Goal: Task Accomplishment & Management: Use online tool/utility

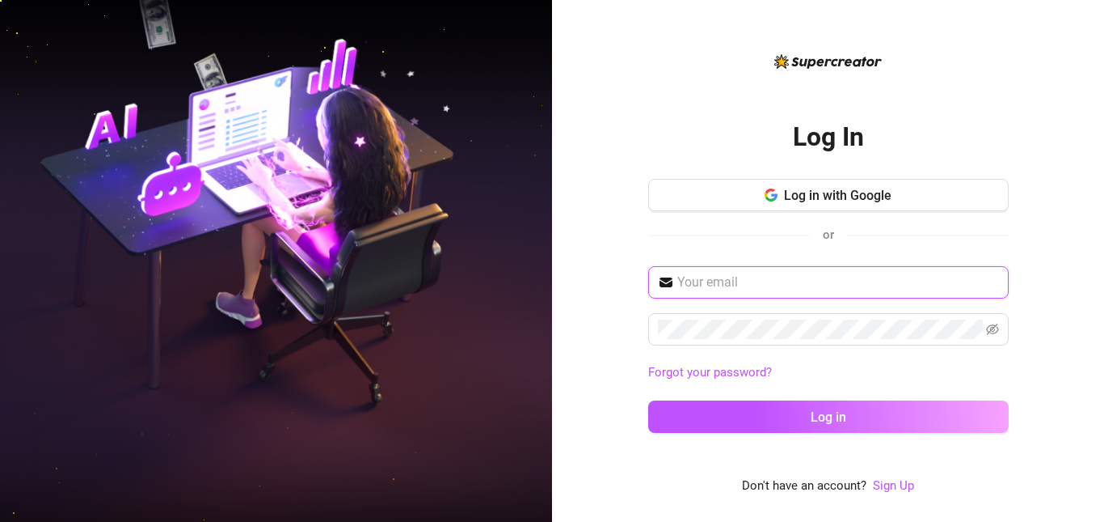
click at [699, 272] on span at bounding box center [828, 282] width 361 height 32
type input "carminebethea55@yahoo.com"
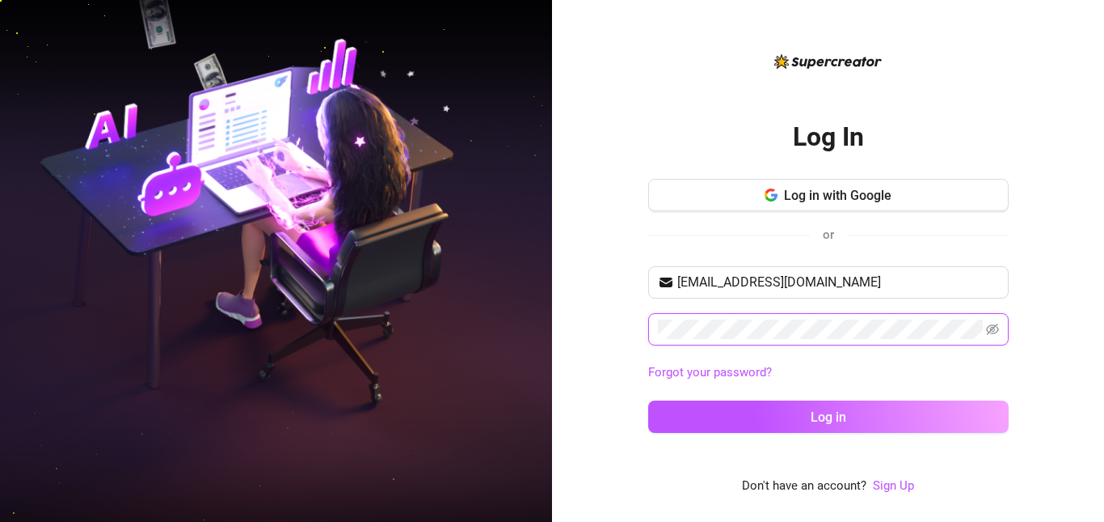
click at [648, 400] on button "Log in" at bounding box center [828, 416] width 361 height 32
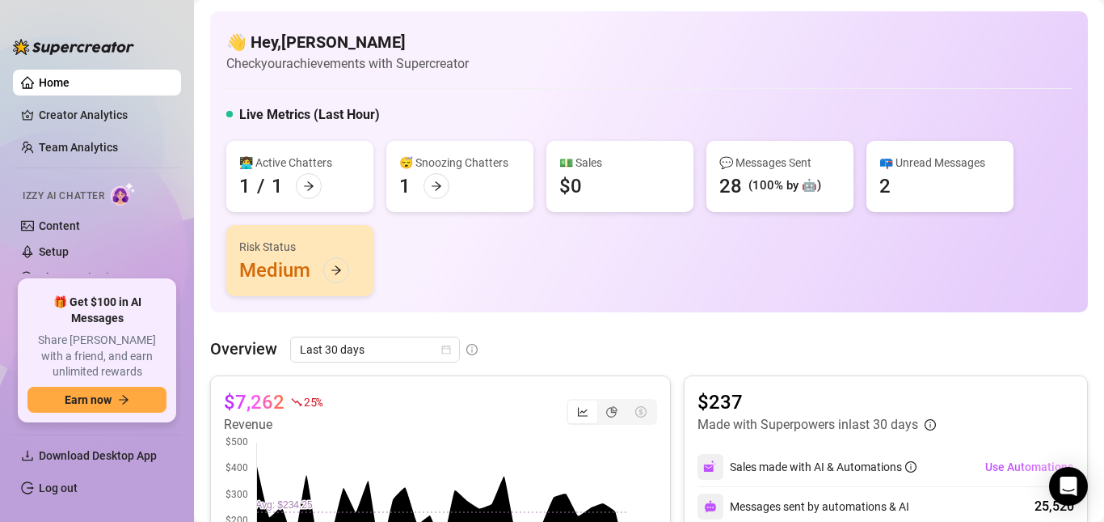
click at [58, 85] on link "Home" at bounding box center [54, 82] width 31 height 13
click at [138, 343] on div "🎁 Get $100 in AI Messages Share Izzy with a friend, and earn unlimited rewards …" at bounding box center [96, 350] width 139 height 125
click at [159, 307] on div "🎁 Get $100 in AI Messages Share Izzy with a friend, and earn unlimited rewards …" at bounding box center [96, 350] width 139 height 125
click at [57, 110] on link "Creator Analytics" at bounding box center [103, 115] width 129 height 26
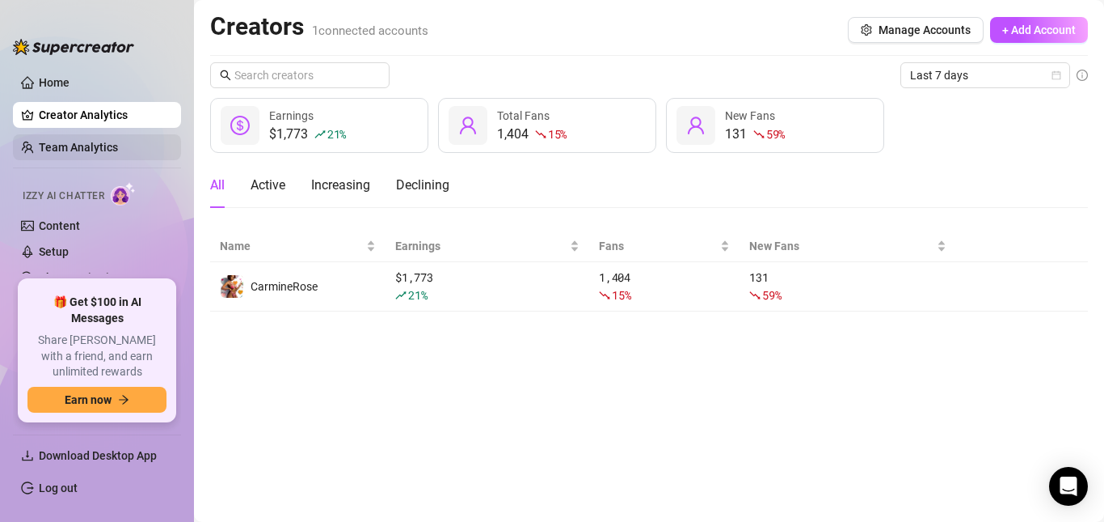
click at [85, 149] on link "Team Analytics" at bounding box center [78, 147] width 79 height 13
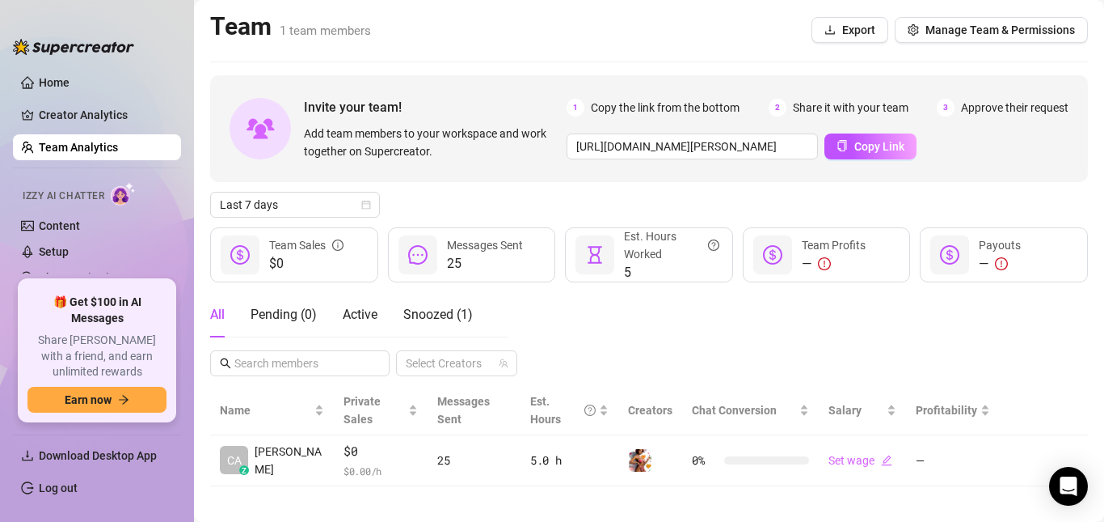
click at [32, 44] on img at bounding box center [73, 47] width 121 height 16
click at [86, 402] on span "Earn now" at bounding box center [88, 399] width 47 height 13
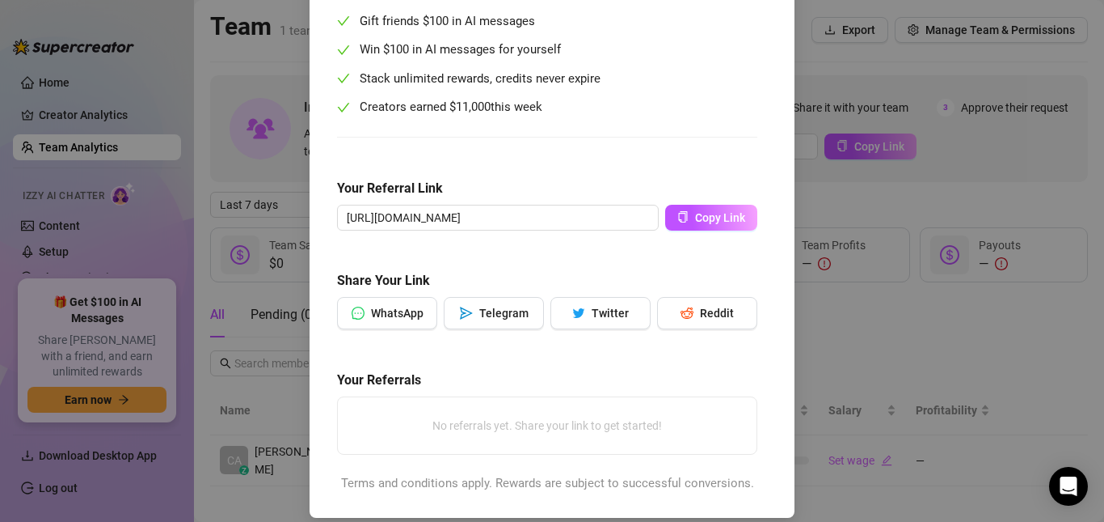
scroll to position [216, 0]
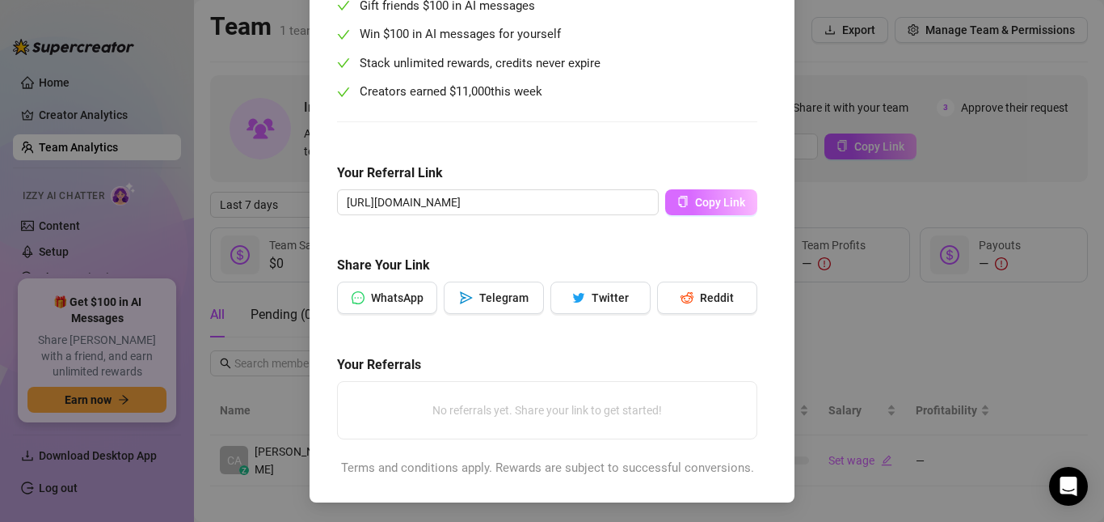
click at [708, 203] on span "Copy Link" at bounding box center [720, 202] width 50 height 13
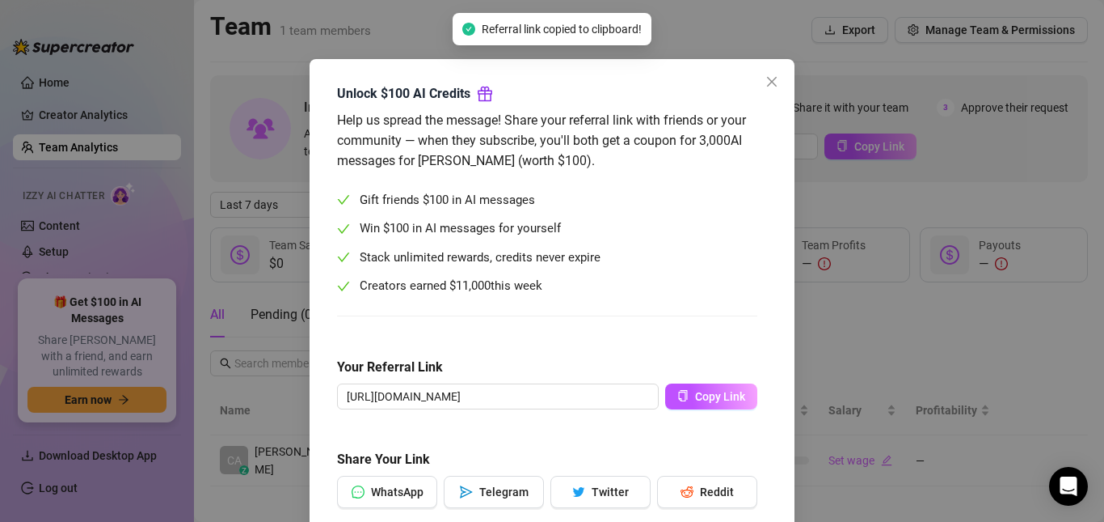
scroll to position [0, 0]
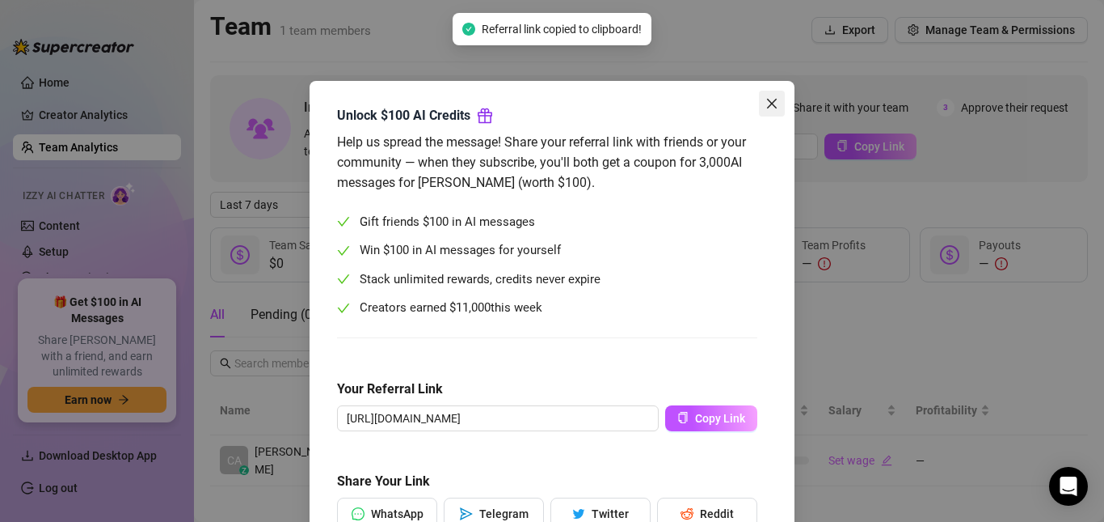
click at [773, 95] on button "Close" at bounding box center [772, 104] width 26 height 26
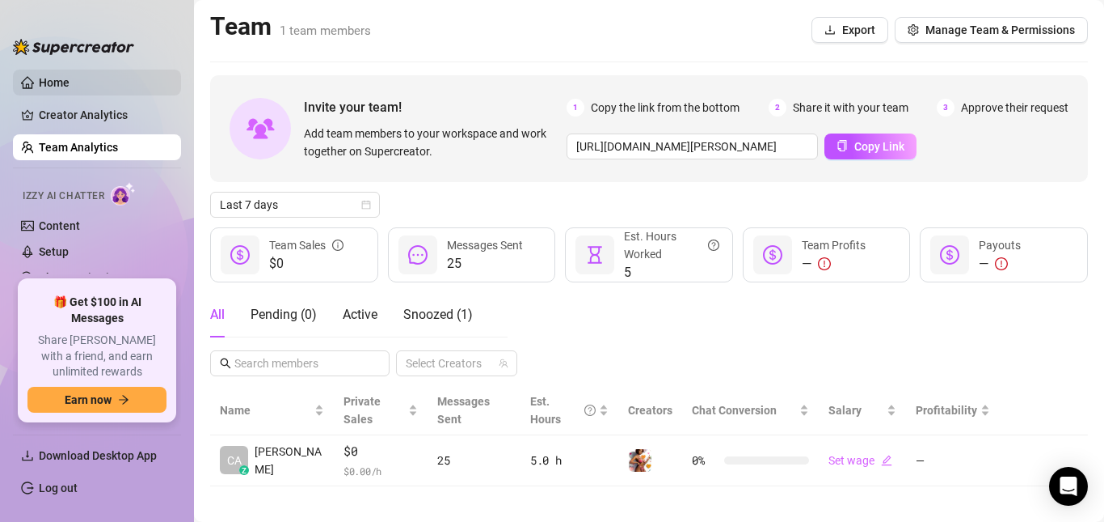
click at [69, 88] on link "Home" at bounding box center [54, 82] width 31 height 13
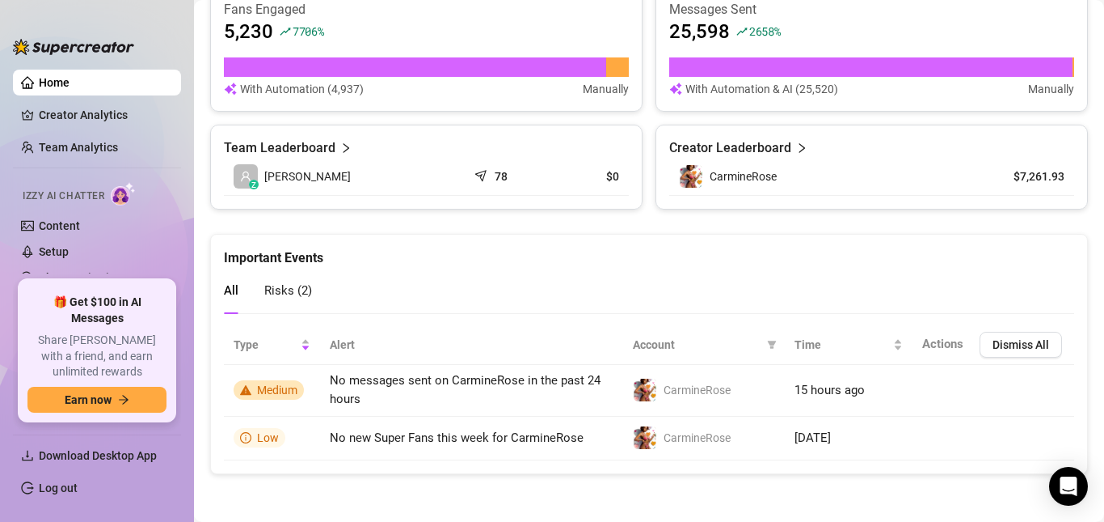
scroll to position [665, 0]
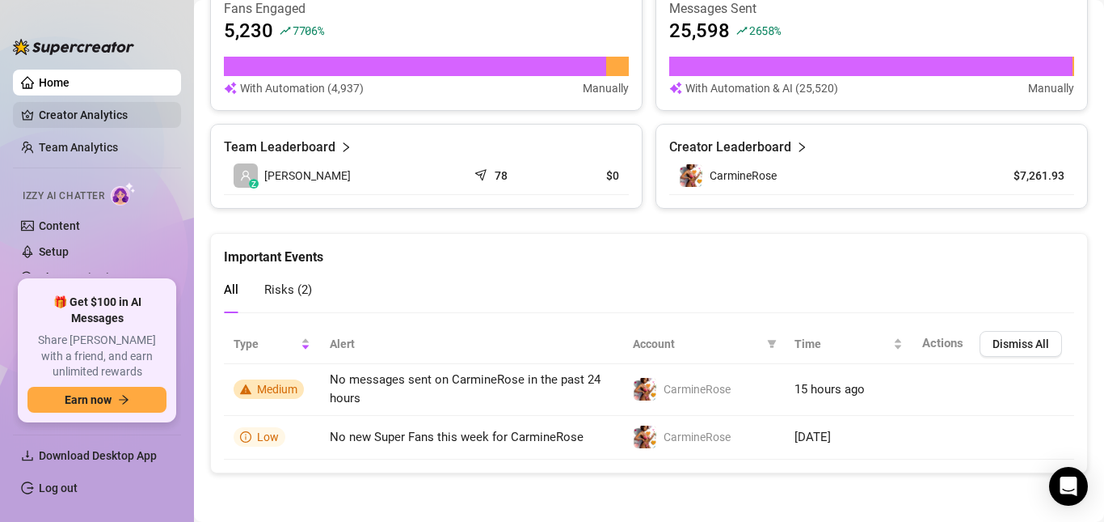
click at [75, 108] on link "Creator Analytics" at bounding box center [103, 115] width 129 height 26
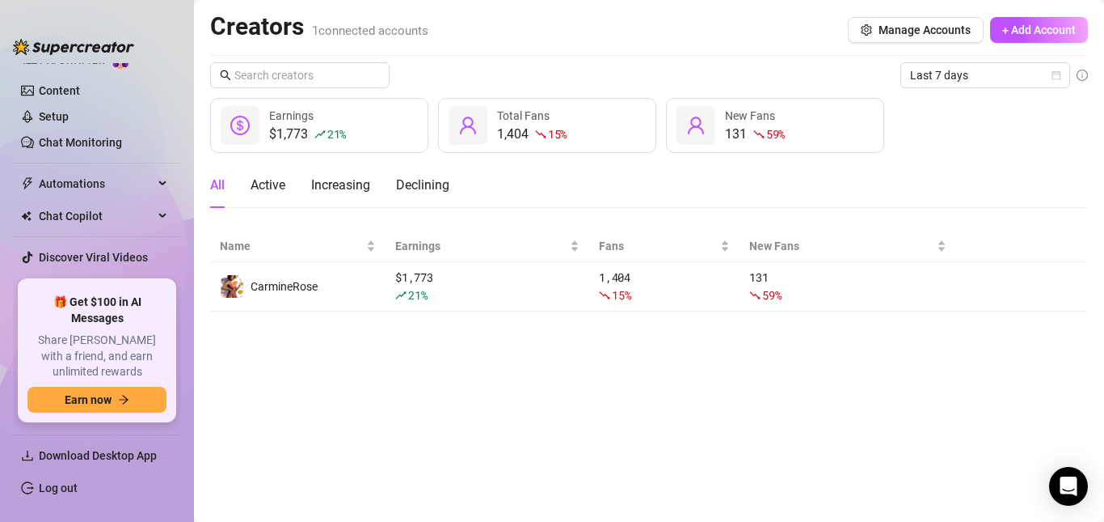
scroll to position [154, 0]
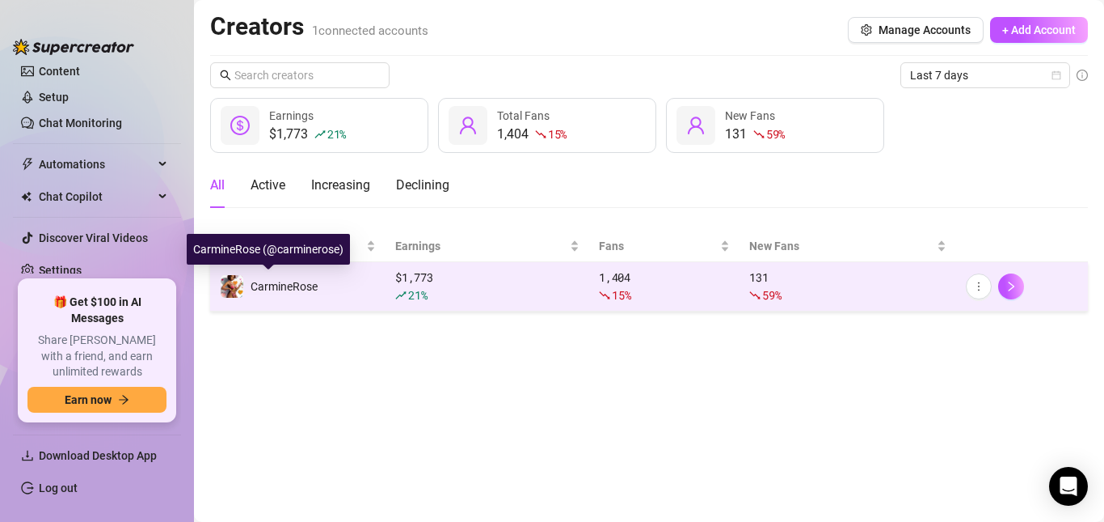
click at [230, 287] on img at bounding box center [232, 286] width 23 height 23
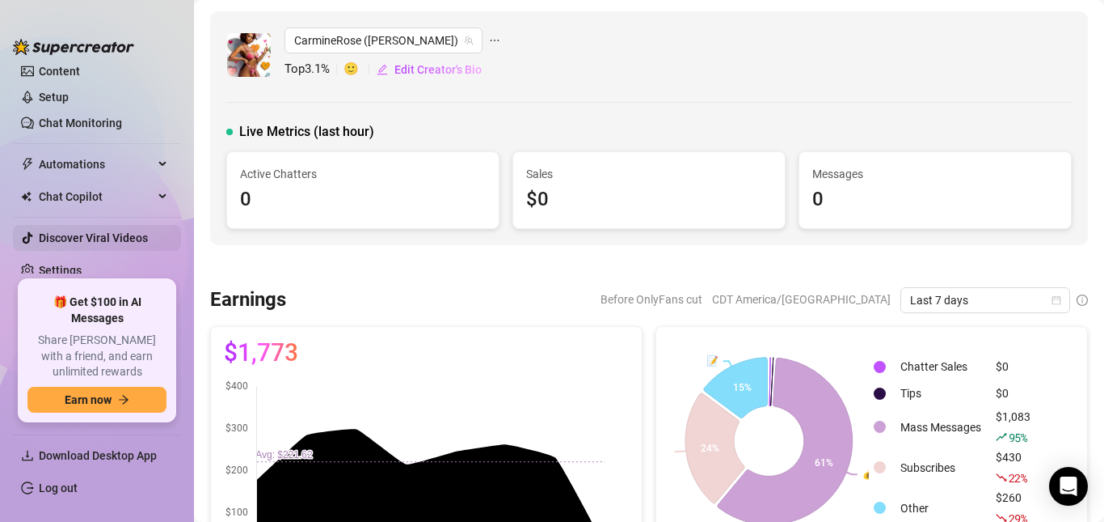
click at [70, 240] on link "Discover Viral Videos" at bounding box center [93, 237] width 109 height 13
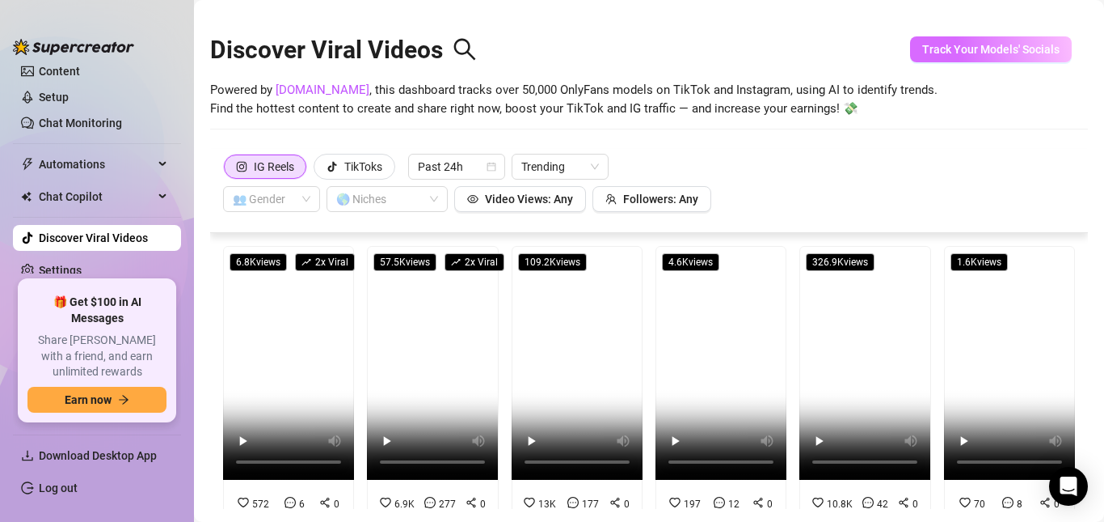
click at [1005, 51] on span "Track Your Models' Socials" at bounding box center [991, 49] width 137 height 13
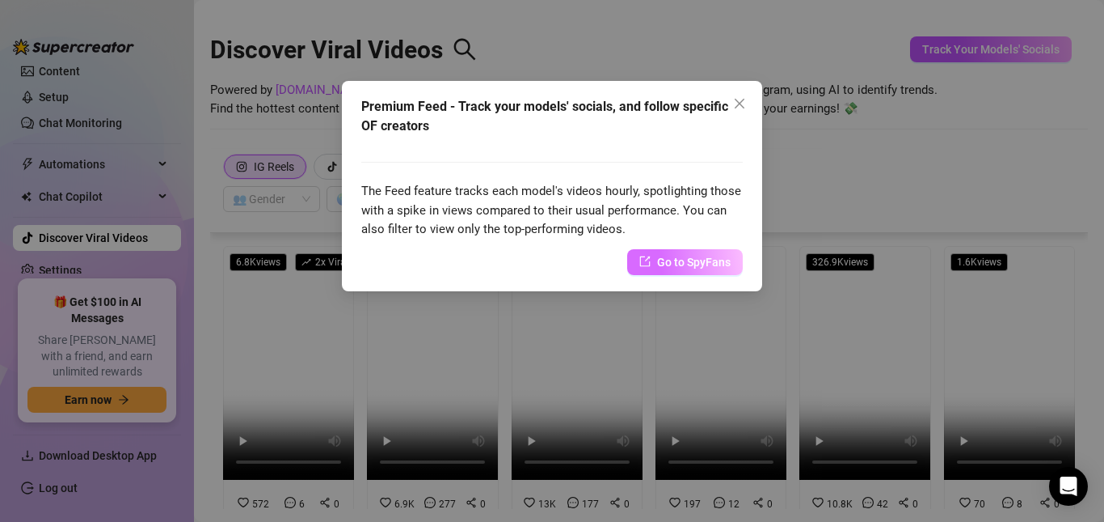
click at [700, 264] on span "Go to SpyFans" at bounding box center [694, 262] width 74 height 18
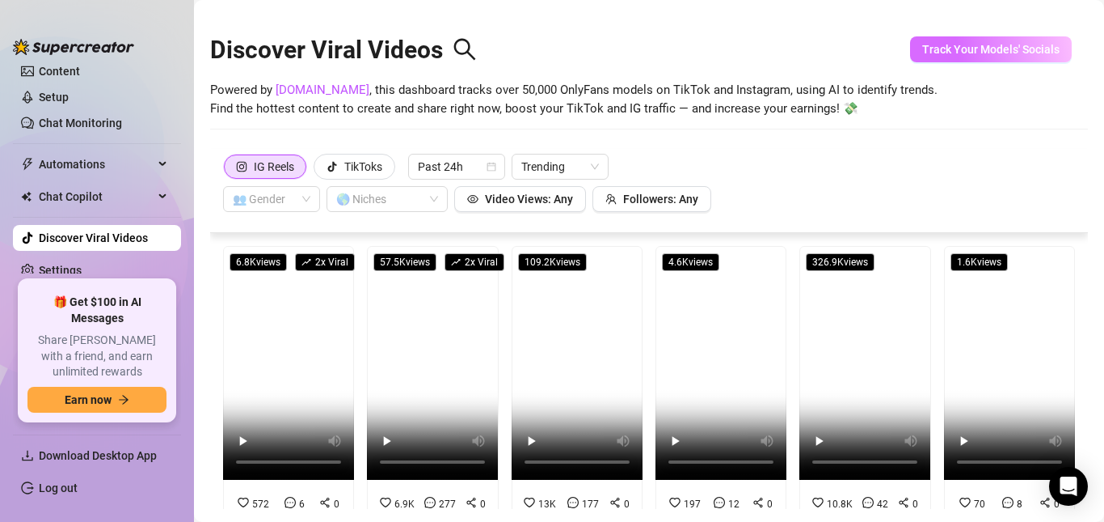
click at [1044, 54] on span "Track Your Models' Socials" at bounding box center [991, 49] width 137 height 13
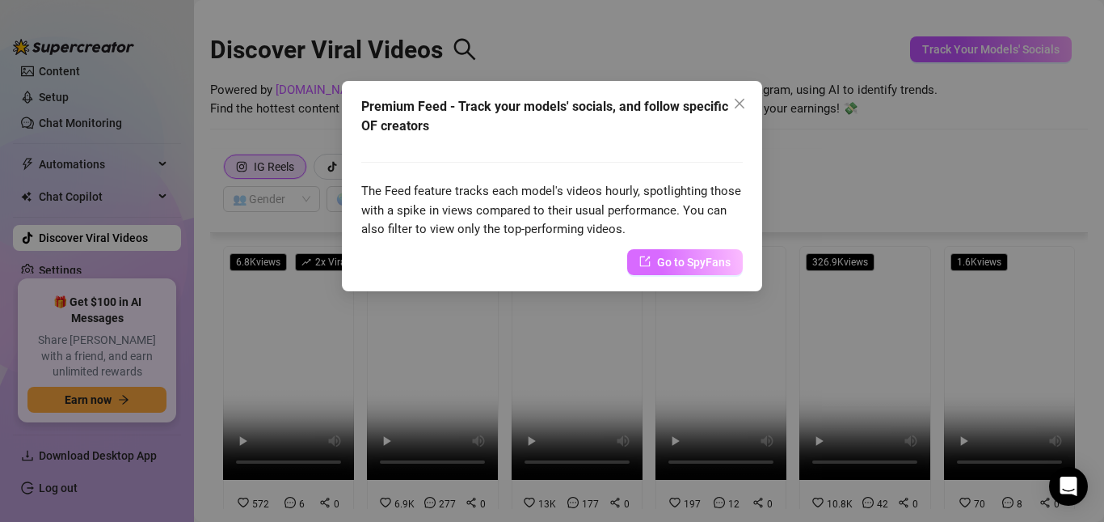
click at [668, 264] on span "Go to SpyFans" at bounding box center [694, 262] width 74 height 18
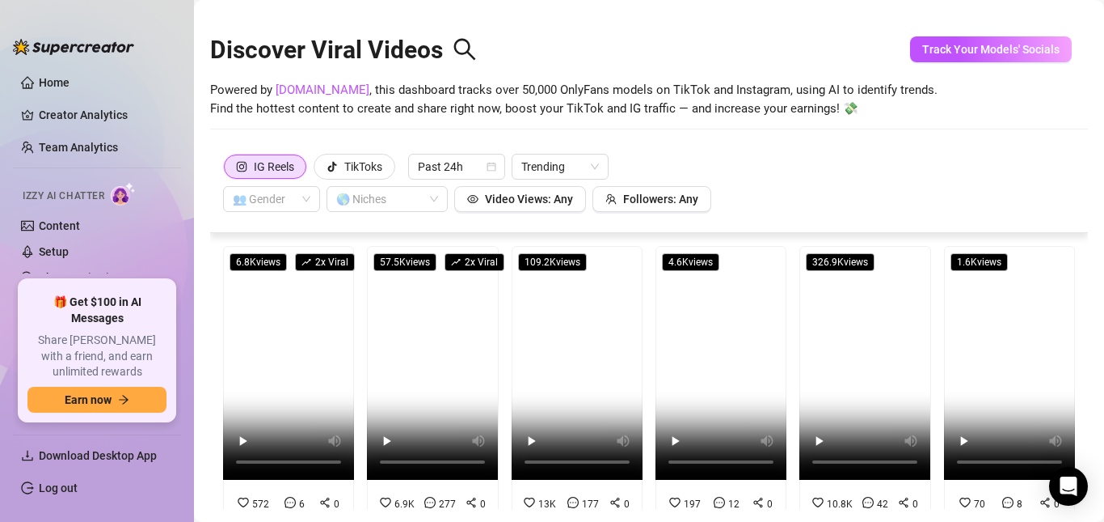
scroll to position [154, 0]
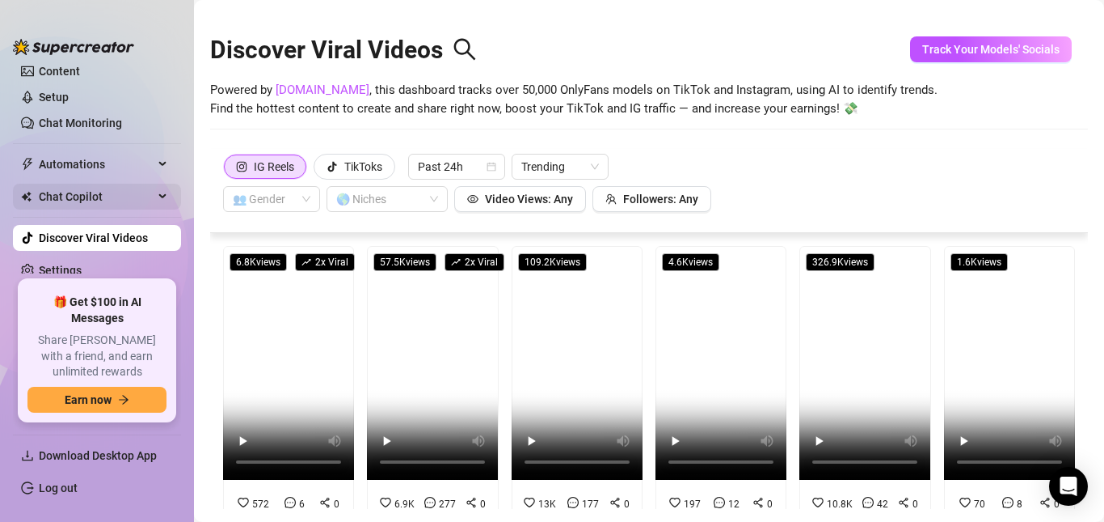
drag, startPoint x: 77, startPoint y: 189, endPoint x: 76, endPoint y: 205, distance: 16.2
click at [77, 189] on span "Chat Copilot" at bounding box center [96, 197] width 115 height 26
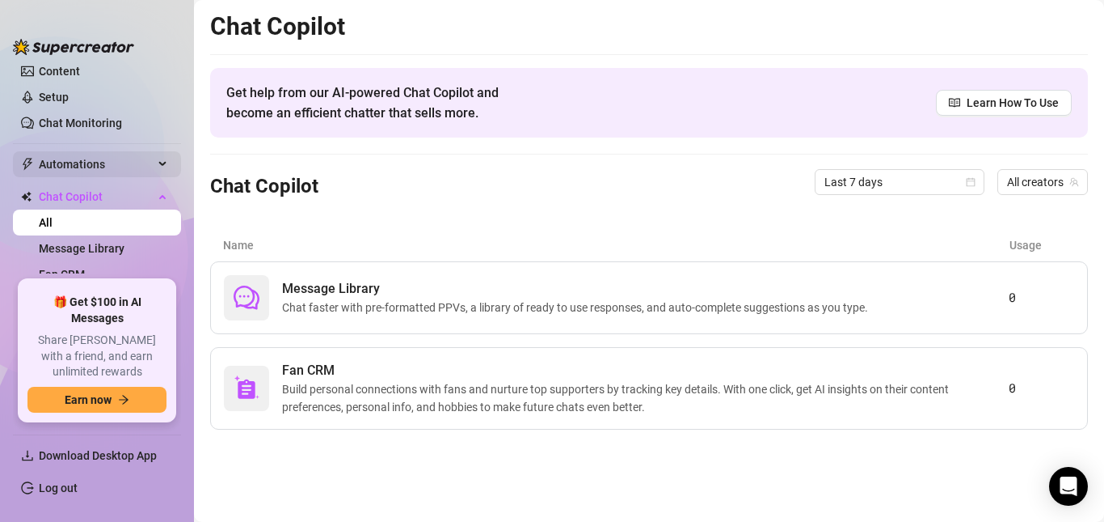
click at [82, 168] on span "Automations" at bounding box center [96, 164] width 115 height 26
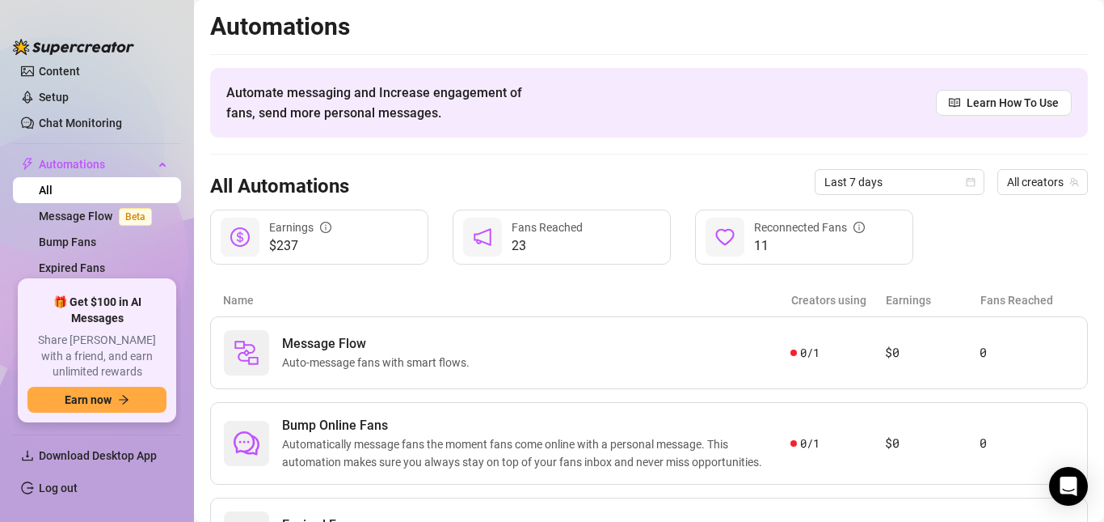
click at [39, 36] on div at bounding box center [73, 39] width 121 height 49
click at [66, 67] on link "Content" at bounding box center [59, 71] width 41 height 13
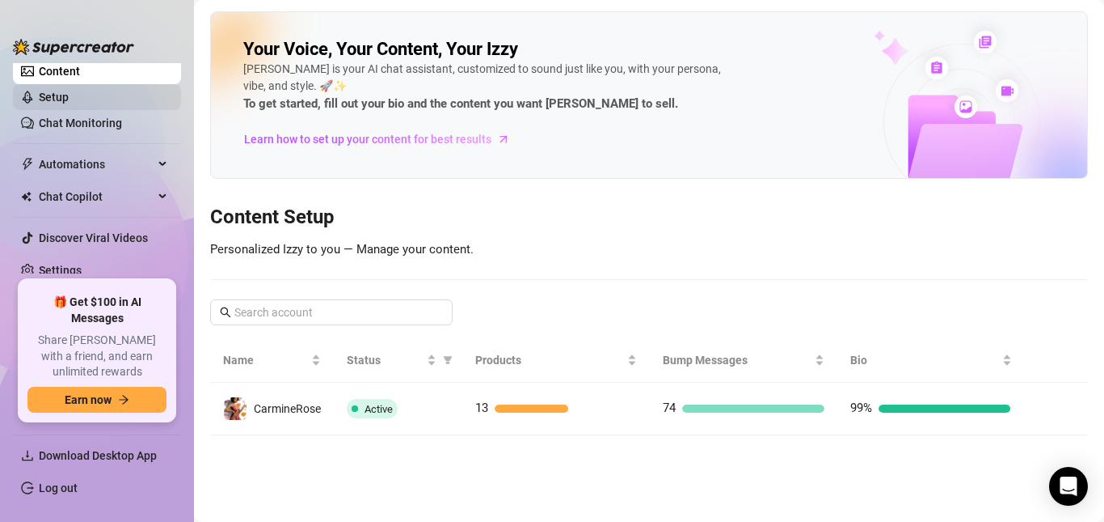
click at [68, 91] on link "Setup" at bounding box center [54, 97] width 30 height 13
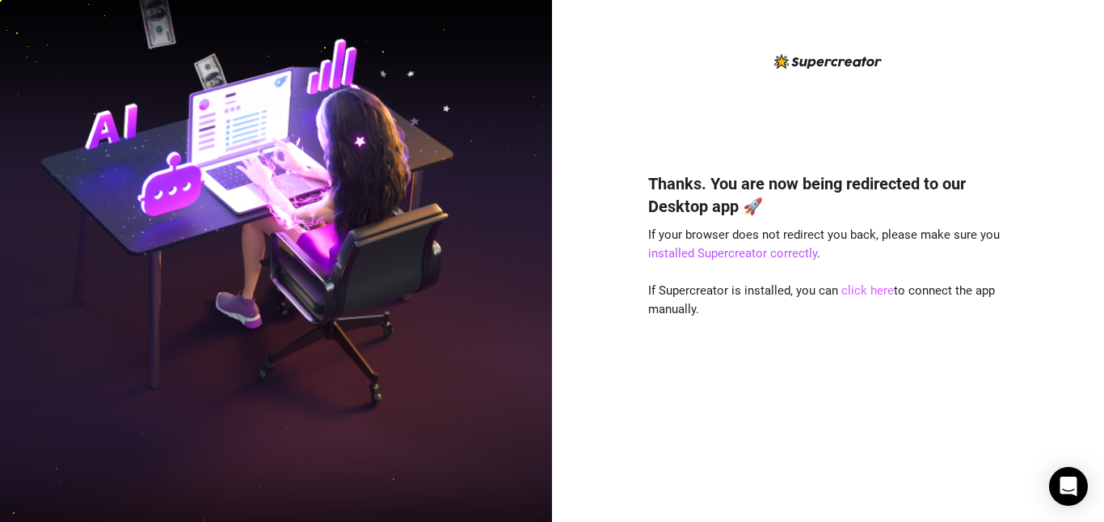
click at [866, 289] on link "click here" at bounding box center [868, 290] width 53 height 15
click at [842, 291] on link "click here" at bounding box center [868, 290] width 53 height 15
click at [852, 293] on link "click here" at bounding box center [868, 290] width 53 height 15
click at [749, 251] on link "installed Supercreator correctly" at bounding box center [732, 253] width 169 height 15
click at [876, 287] on link "click here" at bounding box center [868, 290] width 53 height 15
